Goal: Task Accomplishment & Management: Use online tool/utility

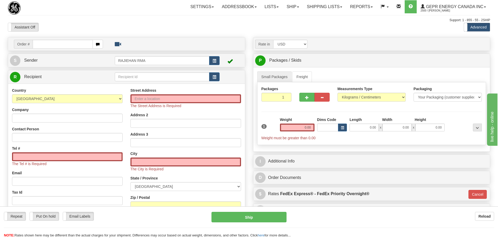
click at [175, 28] on div "Assistant On Assistant Off Do a return Do a return" at bounding box center [106, 27] width 204 height 9
click at [290, 16] on div "Toggle navigation Settings Shipping Preferences Fields Preferences New" at bounding box center [249, 152] width 498 height 305
click at [148, 23] on div "Assistant On Assistant Off Do a return Do a return" at bounding box center [106, 27] width 204 height 9
click at [73, 24] on div "Assistant On Assistant Off Do a return Do a return" at bounding box center [106, 27] width 204 height 9
click at [71, 43] on input "text" at bounding box center [63, 44] width 60 height 9
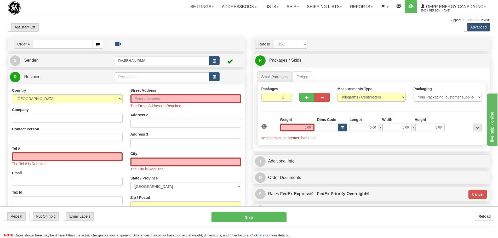
click at [80, 29] on div "Assistant On Assistant Off Do a return Do a return" at bounding box center [106, 27] width 204 height 9
click at [80, 33] on div "Toggle navigation Settings Shipping Preferences Fields Preferences New" at bounding box center [249, 152] width 498 height 305
click at [75, 48] on input "text" at bounding box center [63, 44] width 60 height 9
paste input "86695776"
type input "86695776"
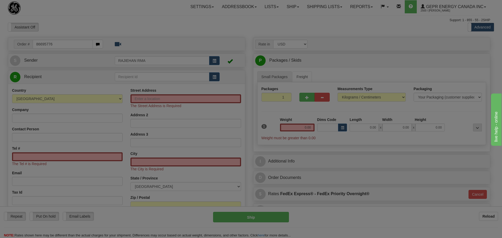
click at [102, 26] on body "Training Course Close Toggle navigation Settings Shipping Preferences New Recip…" at bounding box center [251, 119] width 502 height 238
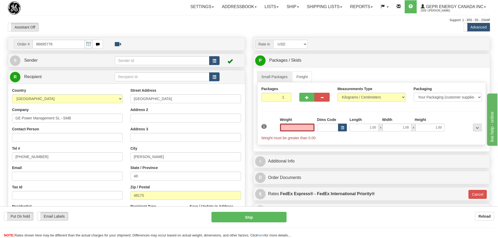
click at [145, 20] on div "Support: 1 - 855 - 55 - 2SHIP" at bounding box center [249, 20] width 482 height 4
type input "0.00"
click at [92, 66] on link "S Sender" at bounding box center [62, 60] width 105 height 11
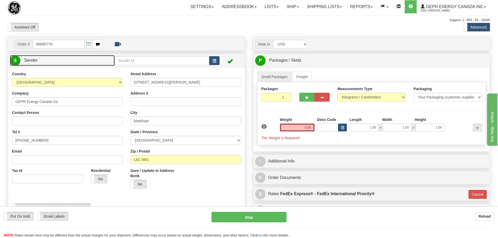
type input "MARKHAM"
click at [216, 60] on span "button" at bounding box center [214, 60] width 4 height 3
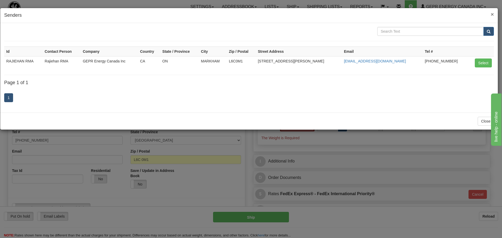
click at [493, 15] on span "×" at bounding box center [492, 14] width 3 height 6
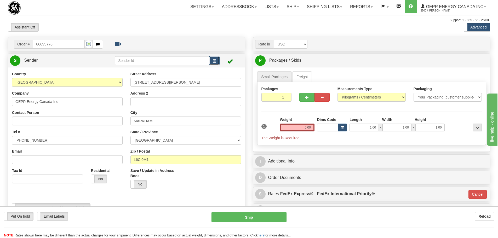
click at [216, 63] on button "button" at bounding box center [214, 60] width 10 height 9
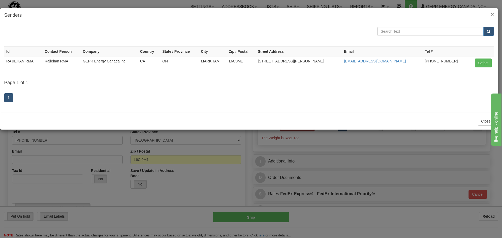
click at [491, 14] on span "×" at bounding box center [492, 14] width 3 height 6
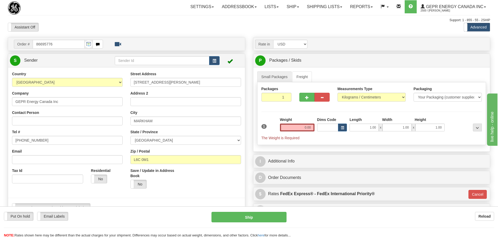
click at [87, 8] on div at bounding box center [48, 7] width 80 height 15
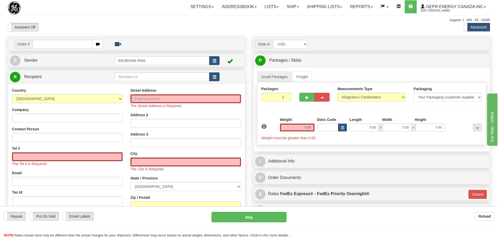
click at [197, 27] on div "Assistant On Assistant Off Do a return Do a return" at bounding box center [106, 27] width 204 height 9
click at [151, 23] on div "Assistant On Assistant Off Do a return Do a return" at bounding box center [106, 27] width 204 height 9
click at [83, 60] on link "S Sender" at bounding box center [62, 60] width 105 height 11
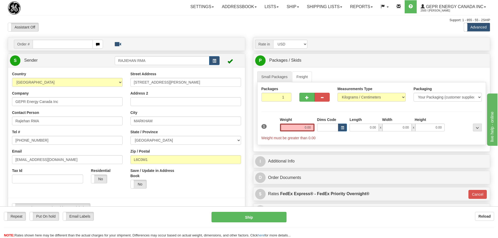
click at [82, 53] on div "Order # S Sender RAJIEHAN RMA" at bounding box center [126, 234] width 245 height 394
click at [88, 57] on link "S Sender" at bounding box center [62, 60] width 105 height 11
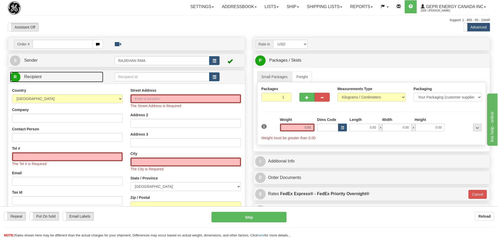
click at [77, 81] on link "R Recipient" at bounding box center [56, 77] width 93 height 11
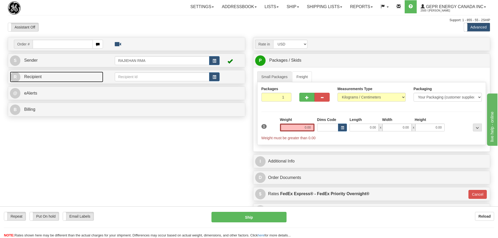
click at [77, 81] on link "R Recipient" at bounding box center [56, 77] width 93 height 11
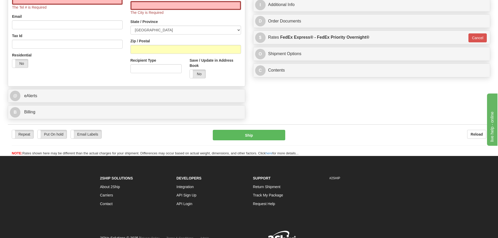
scroll to position [157, 0]
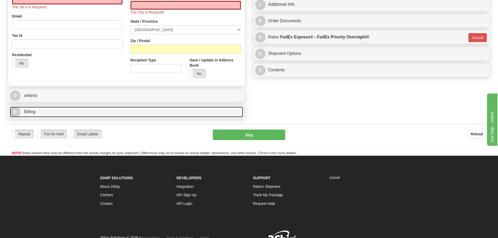
click at [167, 112] on link "B Billing" at bounding box center [126, 112] width 233 height 11
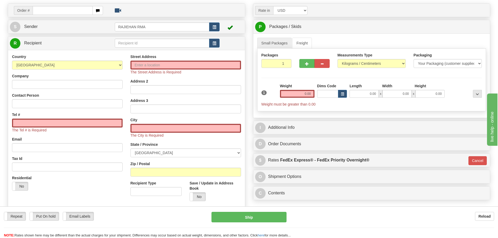
scroll to position [0, 0]
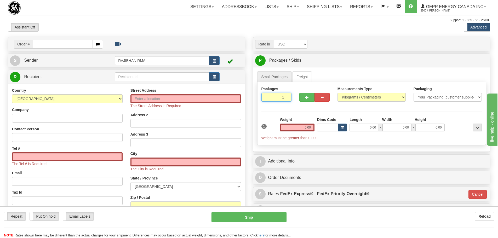
click at [277, 99] on input "1" at bounding box center [276, 97] width 30 height 9
drag, startPoint x: 275, startPoint y: 98, endPoint x: 282, endPoint y: 103, distance: 8.8
click at [282, 103] on div "Packages 1 1" at bounding box center [276, 95] width 38 height 19
click at [302, 126] on input "0.00" at bounding box center [297, 128] width 34 height 8
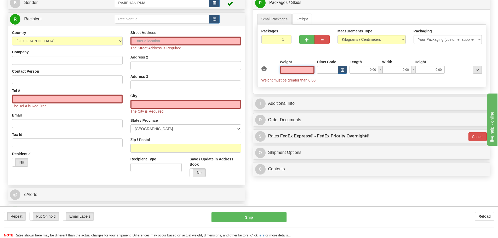
scroll to position [105, 0]
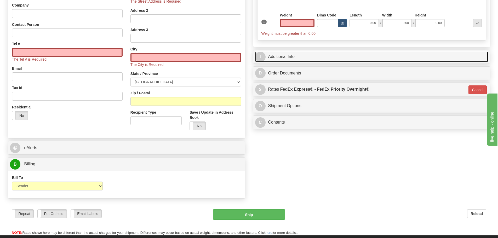
type input "0.00"
click at [318, 58] on link "I Additional Info" at bounding box center [371, 56] width 233 height 11
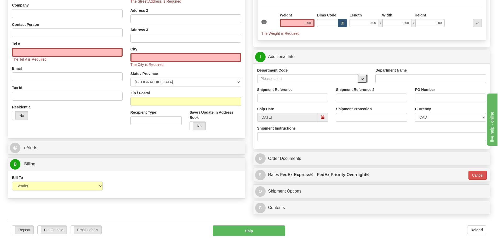
click at [367, 81] on button "button" at bounding box center [362, 78] width 10 height 9
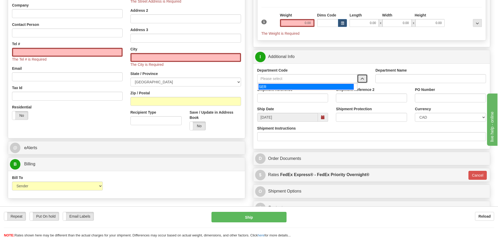
click at [325, 85] on div "SER" at bounding box center [305, 87] width 95 height 6
type input "SER"
type input "SERVICE DEPARTMENT"
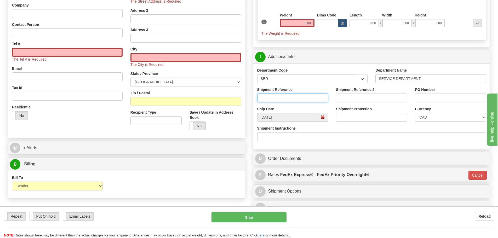
click at [299, 99] on input "Shipment Reference" at bounding box center [292, 98] width 71 height 9
click at [328, 86] on div "Department Code SER SER" at bounding box center [312, 77] width 118 height 19
click at [456, 120] on select "CAD USD EUR ZAR [PERSON_NAME] ARN AUD AUS AWG BBD BFR BGN BHD BMD BND BRC BRL C…" at bounding box center [450, 117] width 71 height 9
click at [461, 118] on select "CAD USD EUR ZAR [PERSON_NAME] ARN AUD AUS AWG BBD BFR BGN BHD BMD BND BRC BRL C…" at bounding box center [450, 117] width 71 height 9
select select "1"
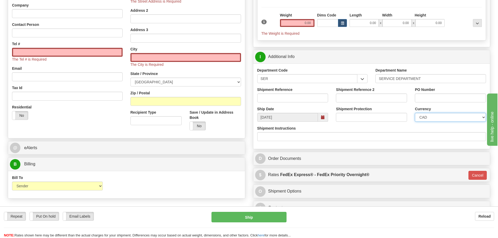
click at [415, 113] on select "CAD USD EUR ZAR [PERSON_NAME] ARN AUD AUS AWG BBD BFR BGN BHD BMD BND BRC BRL C…" at bounding box center [450, 117] width 71 height 9
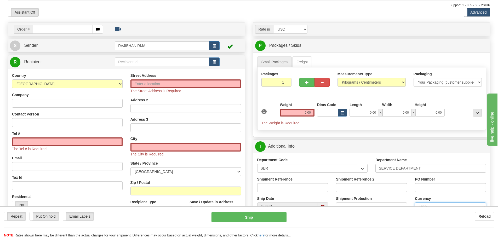
scroll to position [0, 0]
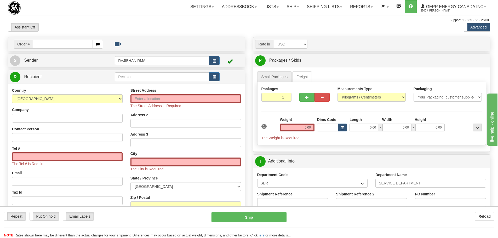
click at [321, 31] on div "Assistant On Assistant Off Do a return Do a return Previous Next Standard Advan…" at bounding box center [249, 27] width 490 height 9
click at [350, 22] on div at bounding box center [249, 22] width 482 height 0
click at [83, 42] on input "text" at bounding box center [63, 44] width 60 height 9
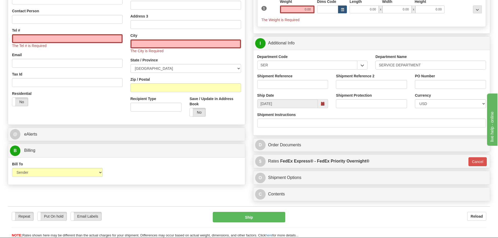
scroll to position [131, 0]
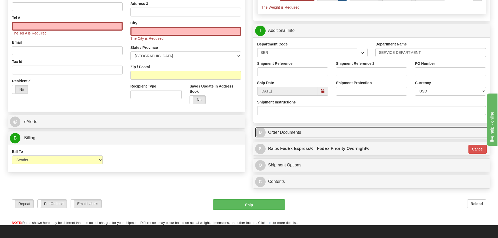
click at [340, 133] on link "D Order Documents" at bounding box center [371, 132] width 233 height 11
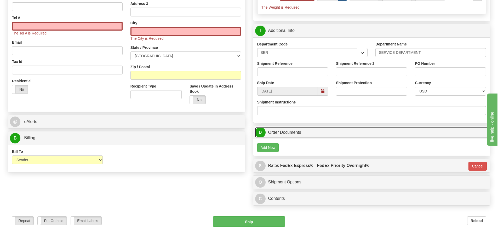
click at [274, 130] on link "D Order Documents" at bounding box center [371, 132] width 233 height 11
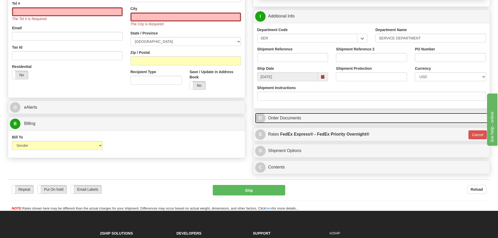
scroll to position [183, 0]
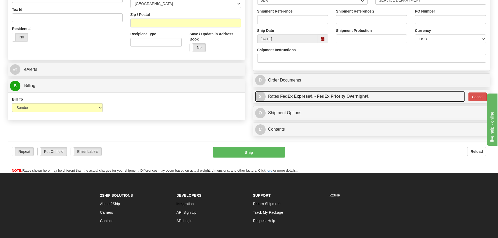
click at [355, 101] on label "FedEx Express® - FedEx Priority Overnight®" at bounding box center [324, 96] width 89 height 10
